Goal: Task Accomplishment & Management: Manage account settings

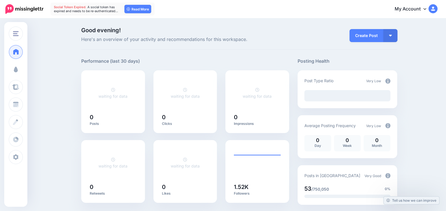
drag, startPoint x: 0, startPoint y: 0, endPoint x: 19, endPoint y: 69, distance: 71.6
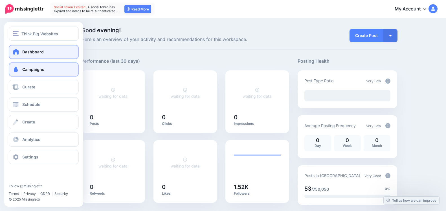
click at [19, 69] on span at bounding box center [15, 70] width 7 height 6
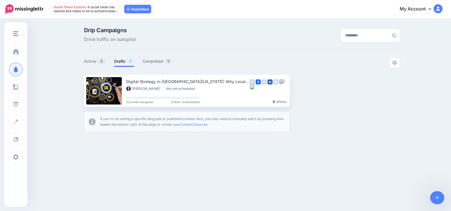
click at [12, 34] on button "Think Big Websites" at bounding box center [16, 34] width 14 height 14
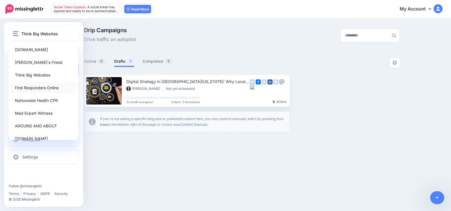
scroll to position [22, 0]
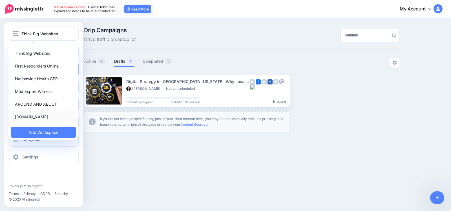
click at [37, 119] on link "[DOMAIN_NAME]" at bounding box center [43, 116] width 65 height 11
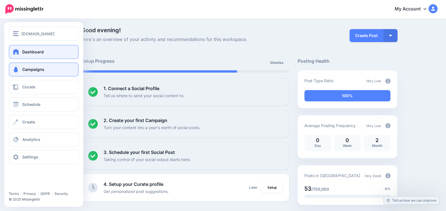
click at [20, 68] on link "Campaigns" at bounding box center [44, 69] width 70 height 14
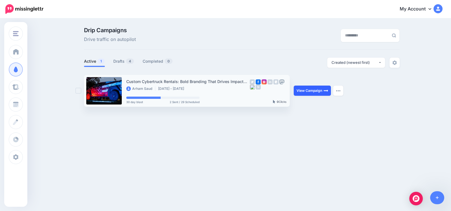
click at [310, 93] on link "View Campaign" at bounding box center [312, 90] width 37 height 10
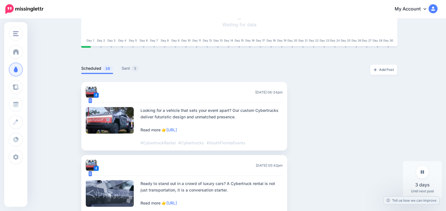
scroll to position [117, 0]
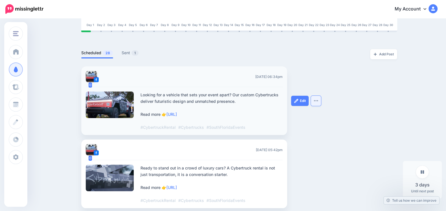
click at [317, 101] on img "button" at bounding box center [316, 101] width 5 height 2
click at [298, 98] on img at bounding box center [296, 100] width 5 height 5
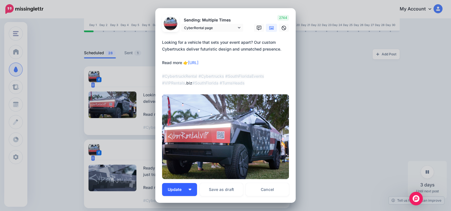
click at [188, 187] on button "Update" at bounding box center [179, 189] width 35 height 13
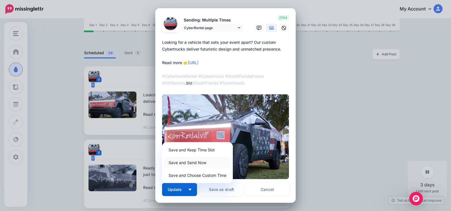
click at [185, 163] on link "Save and Send Now" at bounding box center [197, 162] width 66 height 11
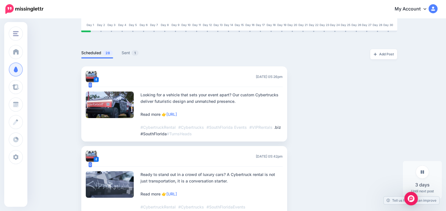
scroll to position [0, 0]
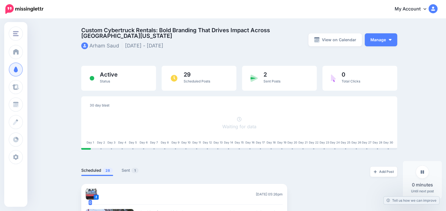
scroll to position [59, 0]
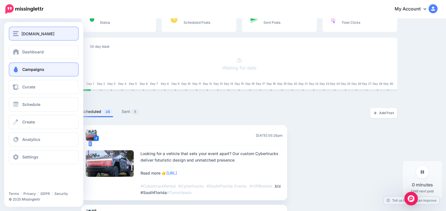
click at [17, 38] on button "[DOMAIN_NAME]" at bounding box center [44, 34] width 70 height 14
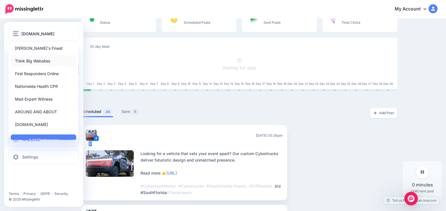
scroll to position [22, 0]
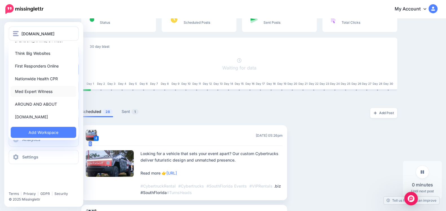
click at [19, 89] on link "Med Expert Witness" at bounding box center [43, 91] width 65 height 11
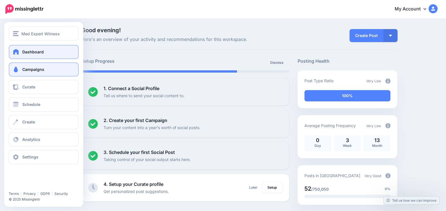
click at [17, 72] on link "Campaigns" at bounding box center [44, 69] width 70 height 14
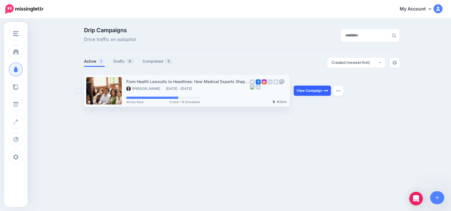
click at [300, 89] on link "View Campaign" at bounding box center [312, 90] width 37 height 10
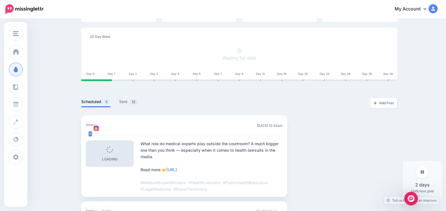
scroll to position [59, 0]
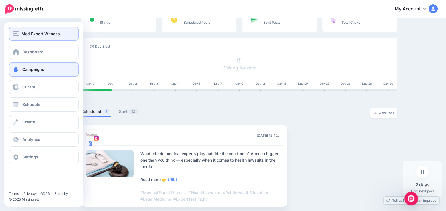
click at [19, 38] on button "Med Expert Witness" at bounding box center [44, 34] width 70 height 14
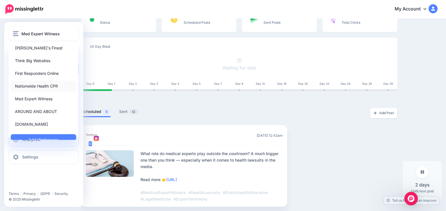
scroll to position [22, 0]
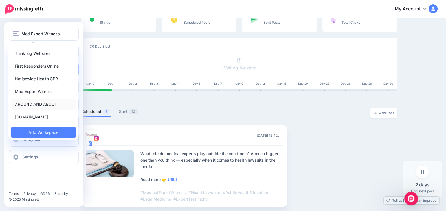
click at [35, 108] on link "AROUND AND ABOUT" at bounding box center [43, 103] width 65 height 11
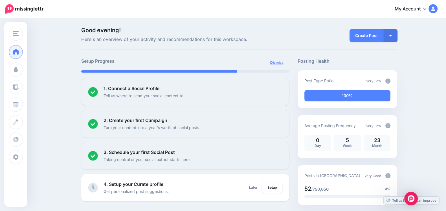
click at [278, 63] on link "Dismiss" at bounding box center [277, 63] width 20 height 10
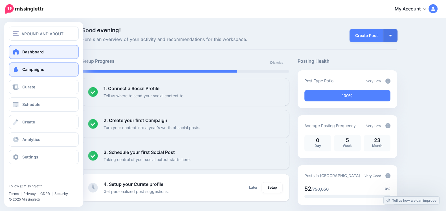
click at [33, 67] on span "Campaigns" at bounding box center [33, 69] width 22 height 5
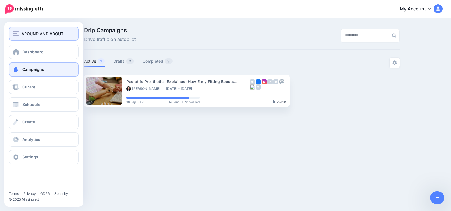
click at [16, 34] on img "button" at bounding box center [16, 33] width 6 height 5
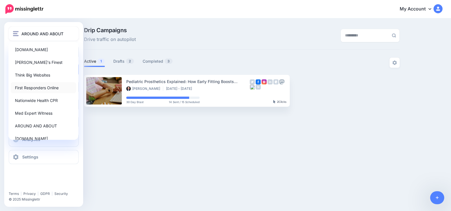
scroll to position [22, 0]
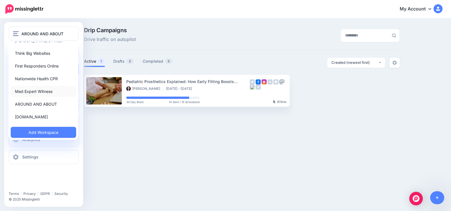
click at [32, 91] on link "Med Expert Witness" at bounding box center [43, 91] width 65 height 11
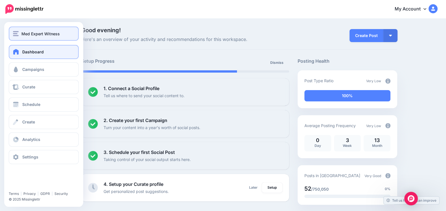
click at [17, 36] on img "button" at bounding box center [16, 33] width 6 height 5
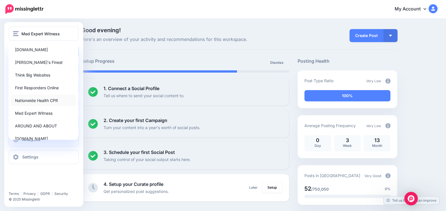
click at [27, 99] on link "Nationwide Health CPR" at bounding box center [43, 100] width 65 height 11
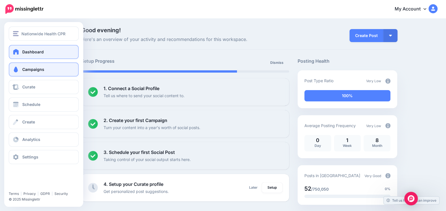
click at [30, 65] on link "Campaigns" at bounding box center [44, 69] width 70 height 14
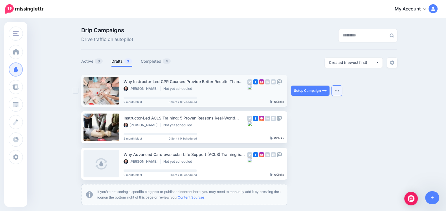
click at [340, 93] on button "button" at bounding box center [337, 90] width 10 height 10
click at [371, 96] on ul "Why Instructor-Led CPR Courses Provide Better Results Than Online Only Ray Bria…" at bounding box center [239, 140] width 316 height 130
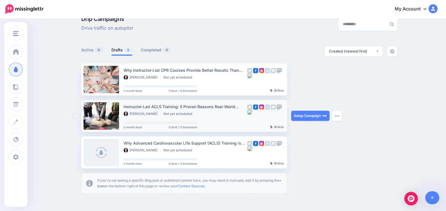
scroll to position [11, 0]
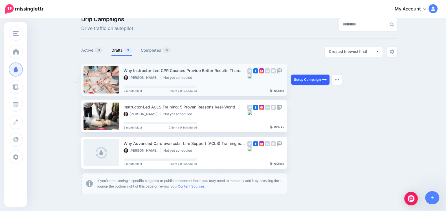
click at [304, 79] on link "Setup Campaign" at bounding box center [310, 79] width 38 height 10
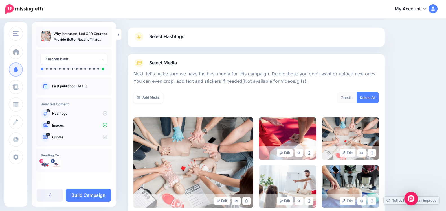
scroll to position [30, 0]
drag, startPoint x: 133, startPoint y: 74, endPoint x: 314, endPoint y: 81, distance: 182.1
click at [314, 81] on div "Select Media Next, let's make sure we have the best media for this campaign. De…" at bounding box center [256, 157] width 257 height 206
click at [314, 81] on p "Next, let's make sure we have the best media for this campaign. Delete those yo…" at bounding box center [255, 78] width 245 height 15
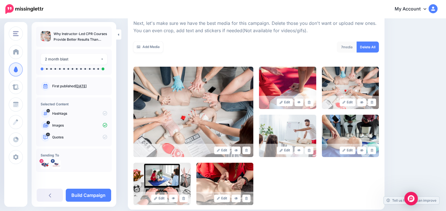
scroll to position [102, 0]
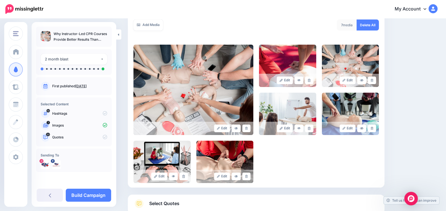
click at [104, 113] on icon at bounding box center [105, 113] width 5 height 5
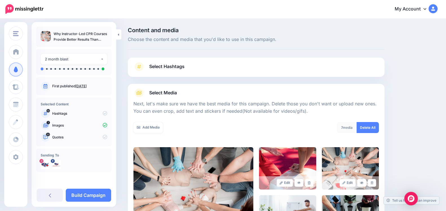
click at [179, 62] on link "Select Hashtags" at bounding box center [255, 69] width 245 height 15
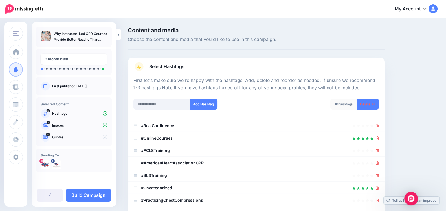
click at [192, 72] on link "Select Hashtags" at bounding box center [255, 69] width 245 height 15
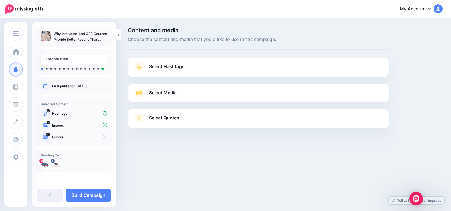
click at [217, 117] on link "Select Quotes" at bounding box center [258, 120] width 250 height 15
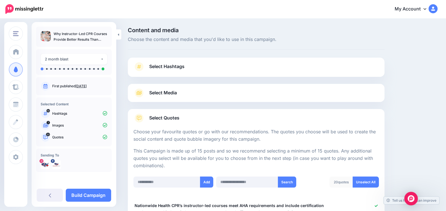
click at [204, 72] on link "Select Hashtags" at bounding box center [255, 69] width 245 height 15
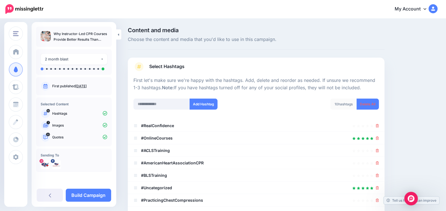
click at [204, 72] on link "Select Hashtags" at bounding box center [255, 69] width 245 height 15
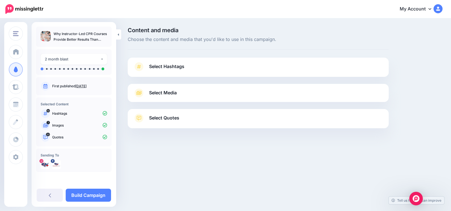
click at [225, 94] on link "Select Media" at bounding box center [258, 92] width 250 height 9
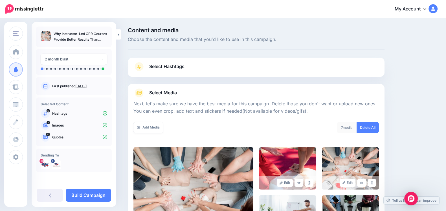
click at [225, 94] on link "Select Media" at bounding box center [255, 92] width 245 height 9
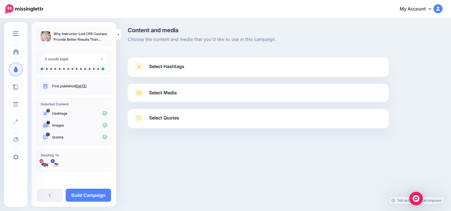
click at [217, 69] on link "Select Hashtags" at bounding box center [258, 69] width 250 height 15
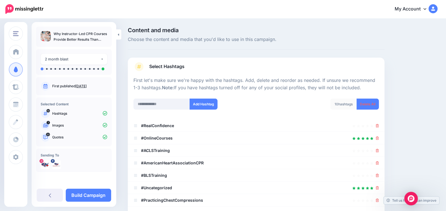
click at [217, 69] on link "Select Hashtags" at bounding box center [255, 69] width 245 height 15
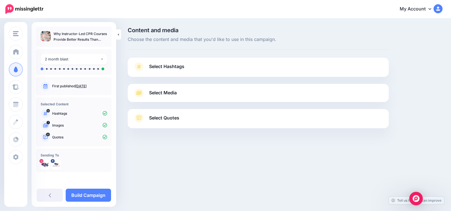
click at [220, 93] on link "Select Media" at bounding box center [258, 92] width 250 height 9
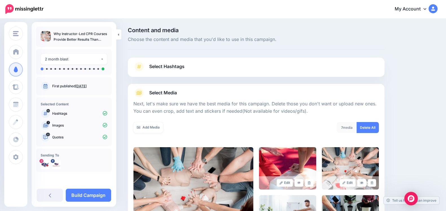
click at [220, 93] on link "Select Media" at bounding box center [255, 92] width 245 height 9
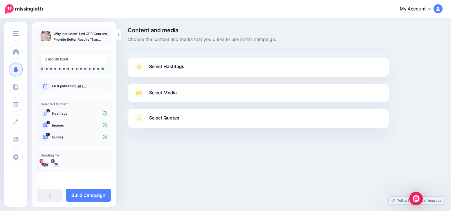
click at [216, 91] on link "Select Media" at bounding box center [258, 92] width 250 height 9
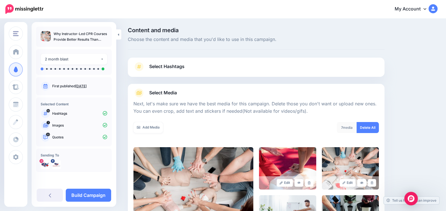
click at [216, 91] on link "Select Media" at bounding box center [255, 92] width 245 height 9
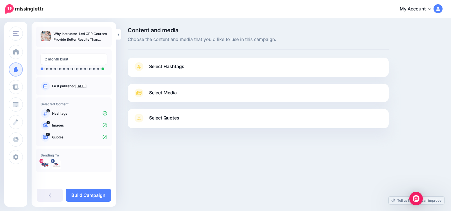
click at [213, 70] on link "Select Hashtags" at bounding box center [258, 69] width 250 height 15
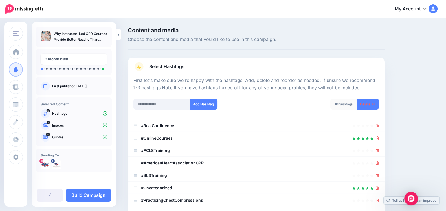
click at [213, 70] on link "Select Hashtags" at bounding box center [255, 69] width 245 height 15
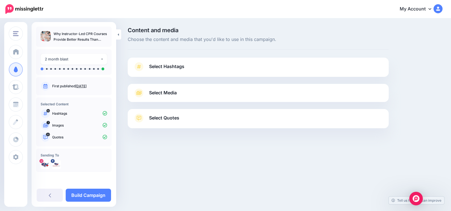
click at [213, 89] on link "Select Media" at bounding box center [258, 92] width 250 height 9
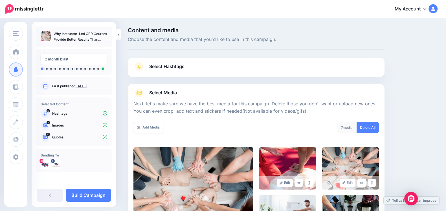
click at [213, 89] on link "Select Media" at bounding box center [255, 92] width 245 height 9
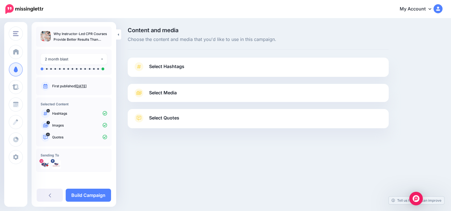
click at [212, 65] on link "Select Hashtags" at bounding box center [258, 69] width 250 height 15
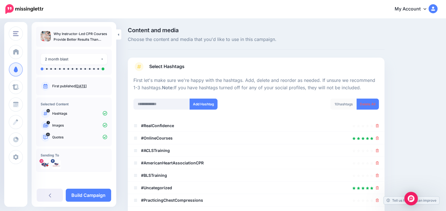
click at [212, 65] on link "Select Hashtags" at bounding box center [255, 69] width 245 height 15
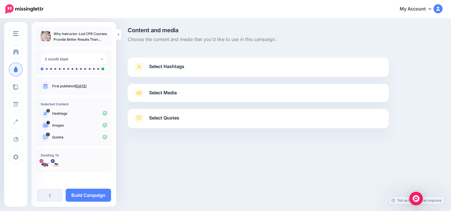
click at [212, 89] on link "Select Media" at bounding box center [258, 92] width 250 height 9
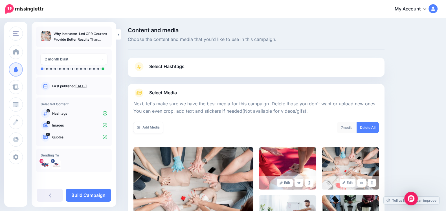
click at [201, 67] on link "Select Hashtags" at bounding box center [255, 69] width 245 height 15
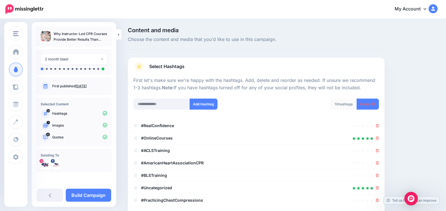
click at [201, 67] on link "Select Hashtags" at bounding box center [255, 69] width 245 height 15
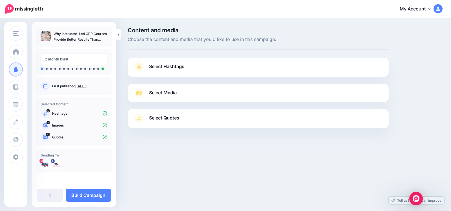
click at [202, 94] on link "Select Media" at bounding box center [258, 92] width 250 height 9
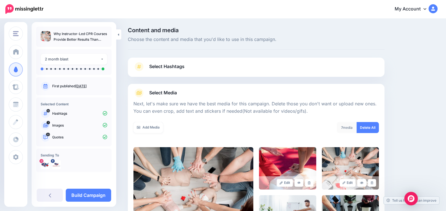
click at [202, 94] on link "Select Media" at bounding box center [255, 92] width 245 height 9
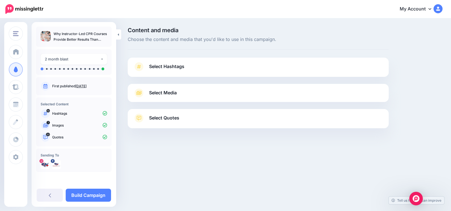
click at [205, 122] on link "Select Quotes" at bounding box center [258, 120] width 250 height 15
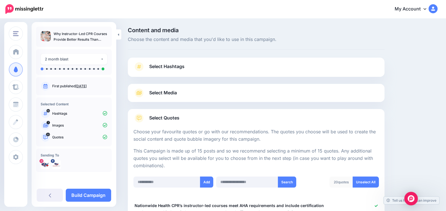
click at [216, 118] on link "Select Quotes" at bounding box center [255, 120] width 245 height 15
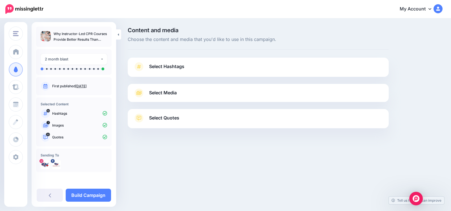
click at [207, 69] on link "Select Hashtags" at bounding box center [258, 69] width 250 height 15
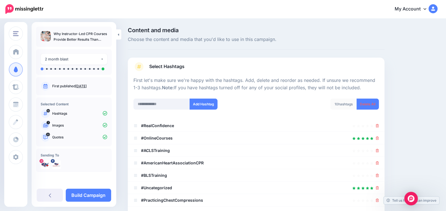
click at [207, 69] on link "Select Hashtags" at bounding box center [255, 69] width 245 height 15
